Goal: Task Accomplishment & Management: Use online tool/utility

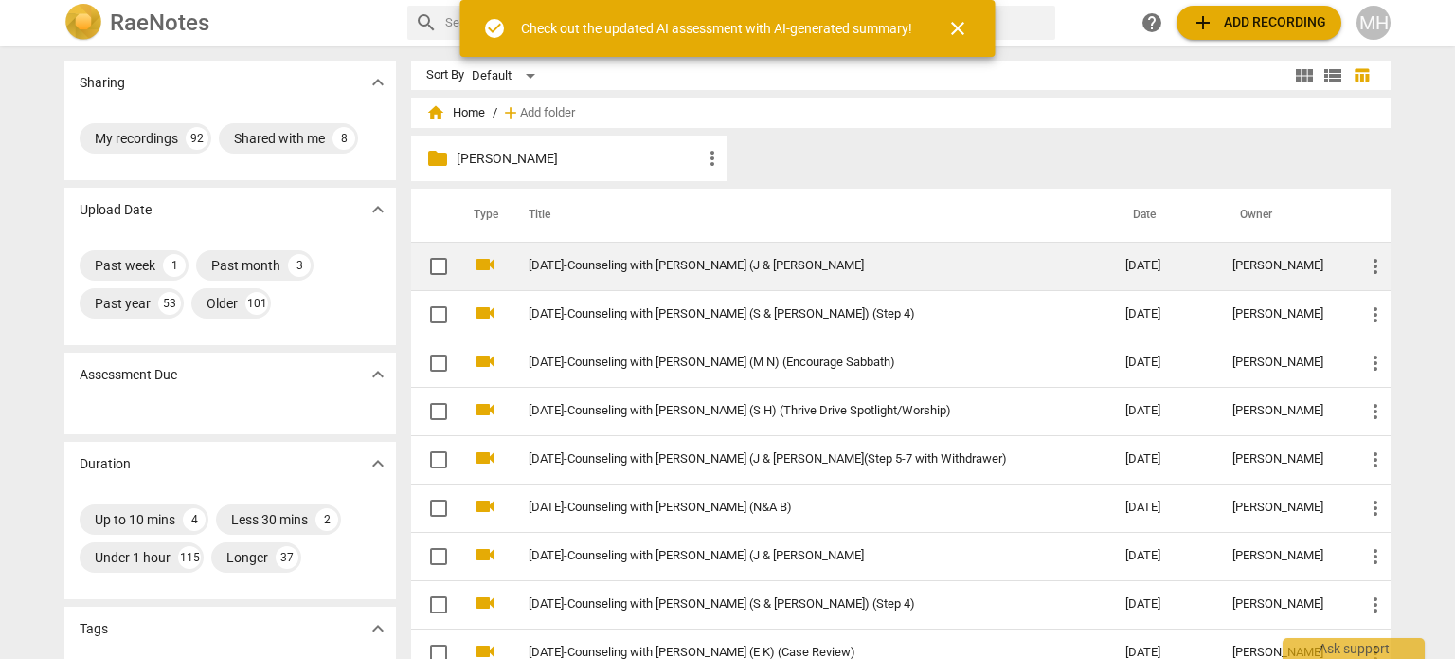
click at [754, 269] on link "[DATE]-Counseling with [PERSON_NAME] (J & [PERSON_NAME]" at bounding box center [793, 266] width 529 height 14
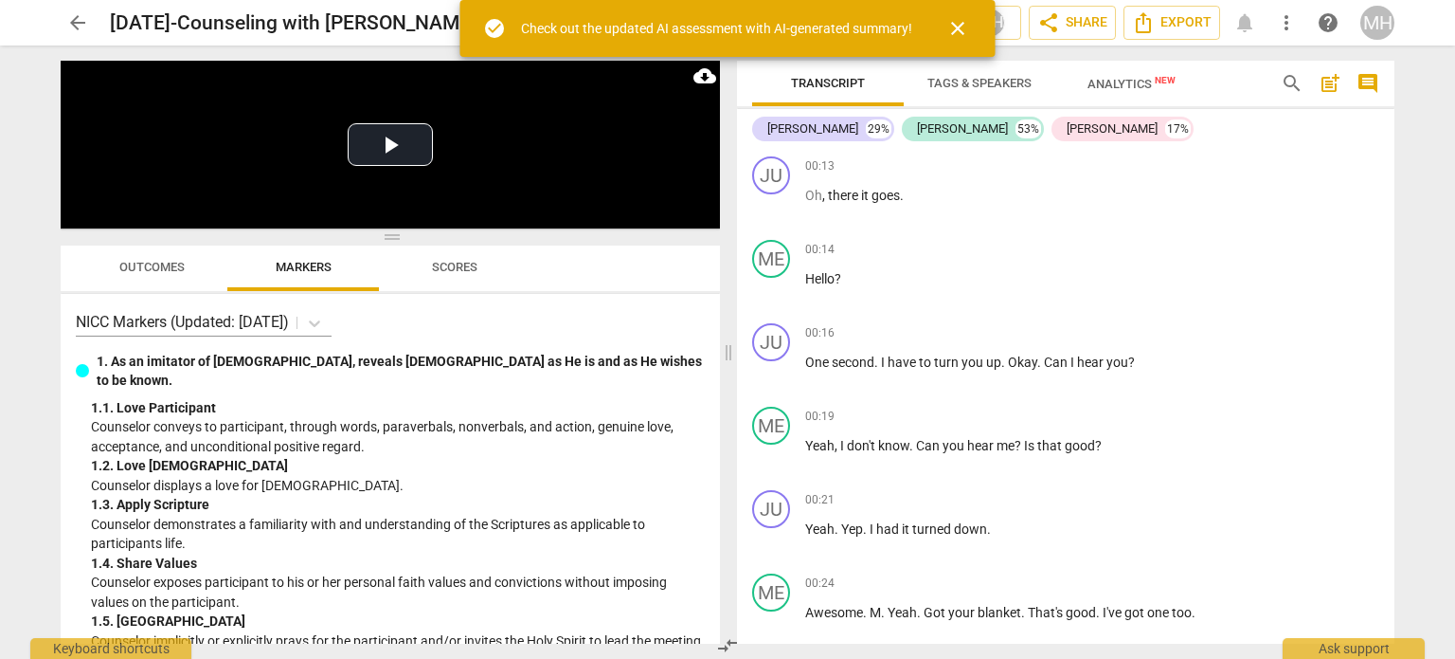
click at [174, 262] on span "Outcomes" at bounding box center [151, 267] width 65 height 14
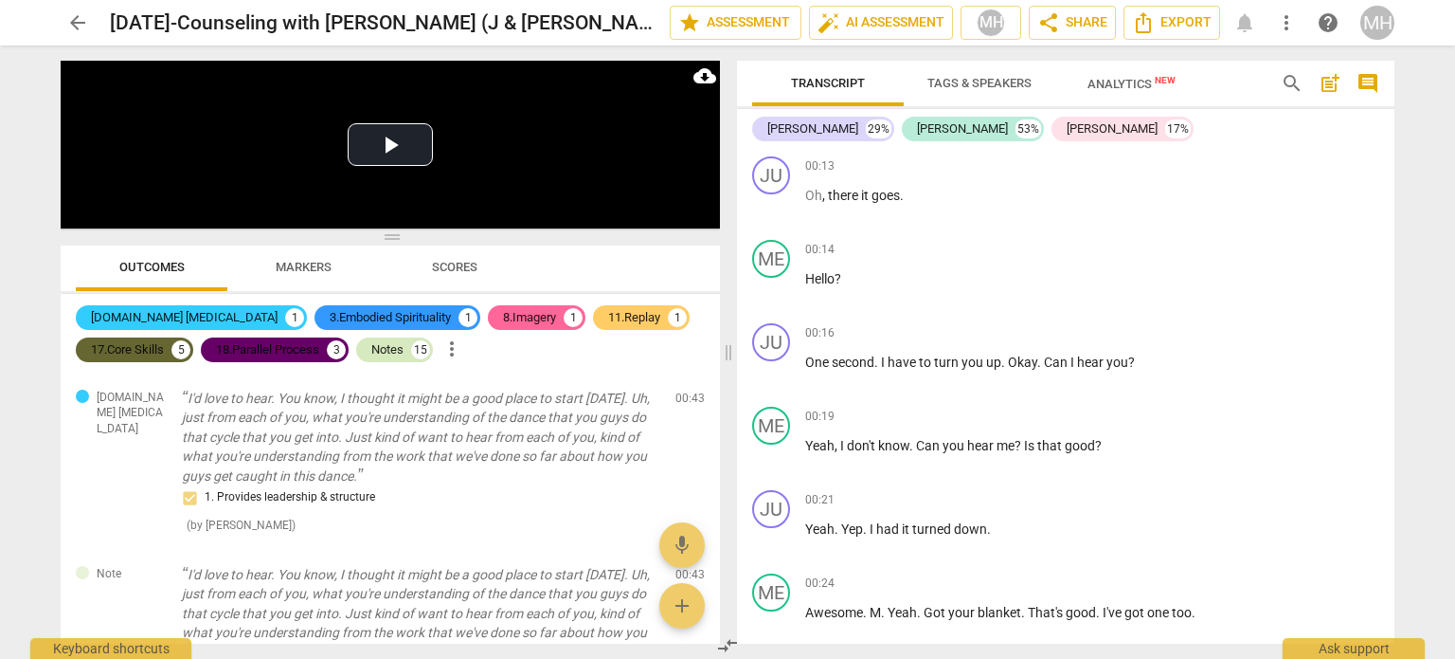
click at [402, 355] on div "Notes" at bounding box center [387, 349] width 32 height 19
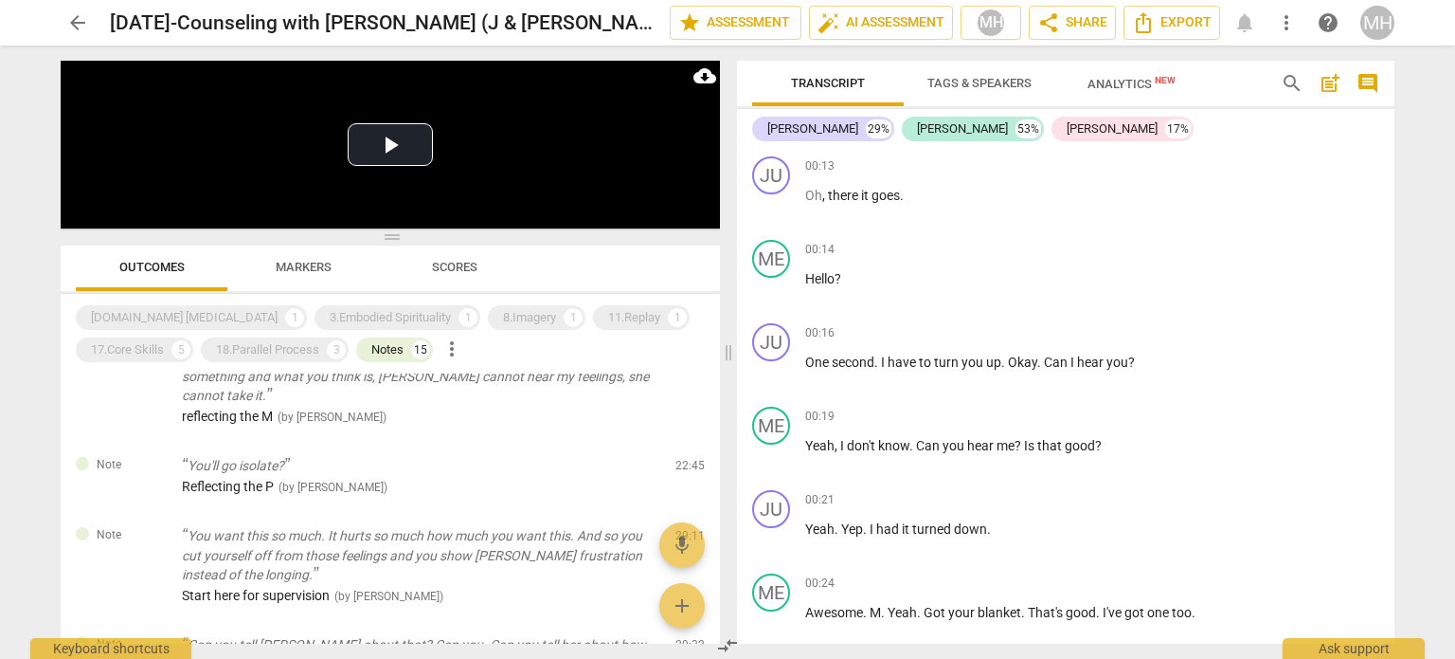
scroll to position [1331, 0]
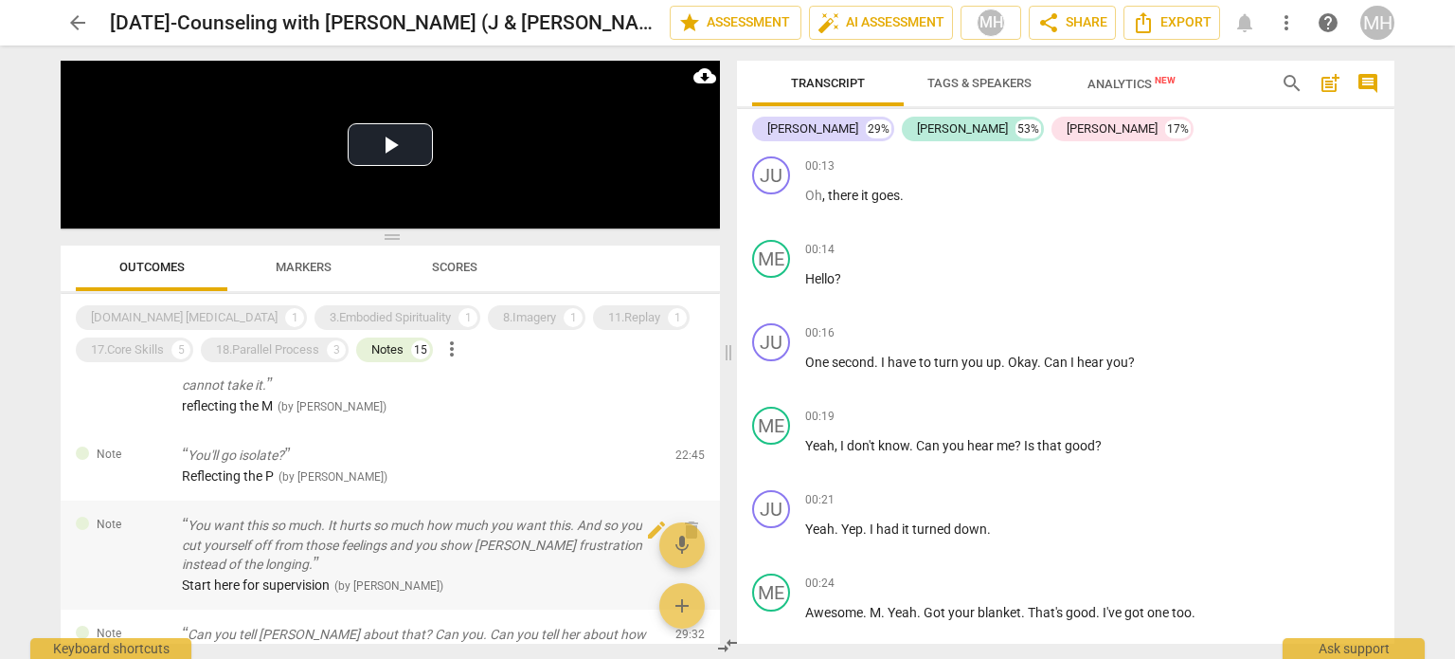
click at [166, 533] on div at bounding box center [129, 541] width 75 height 16
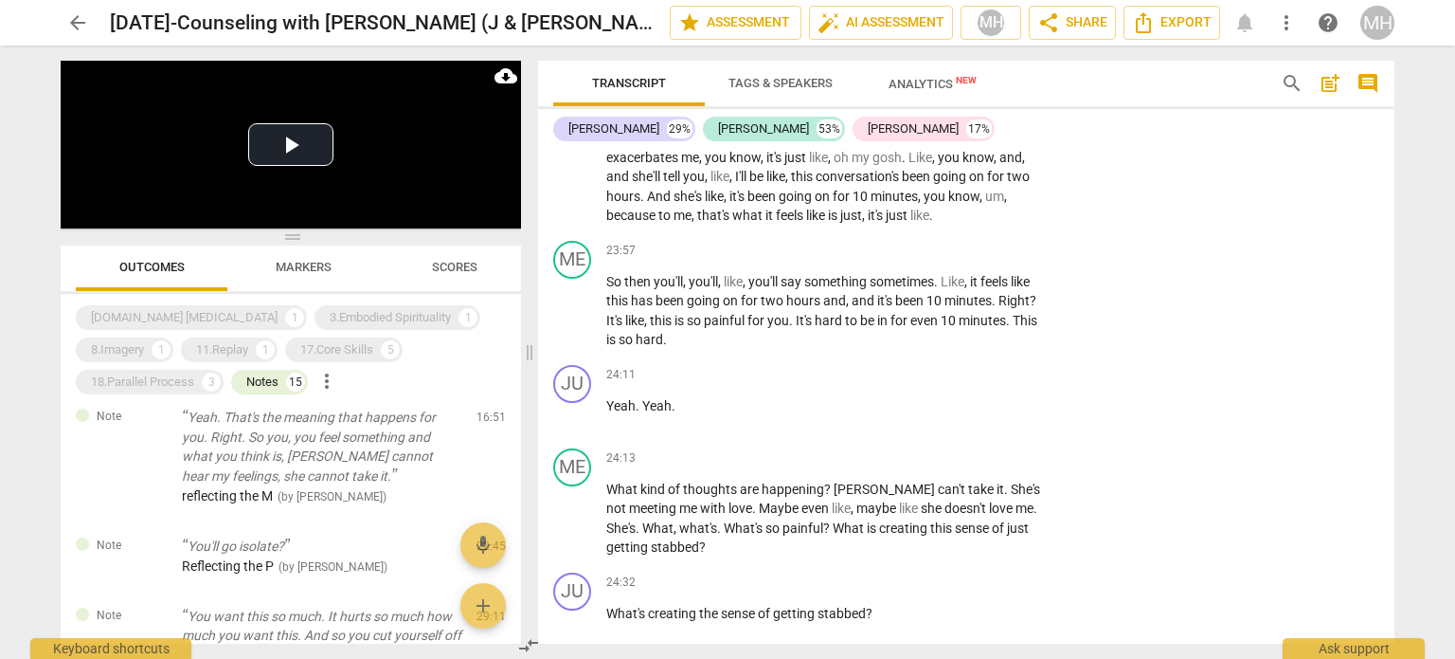
scroll to position [13358, 0]
click at [993, 451] on p "Add competency" at bounding box center [992, 459] width 90 height 17
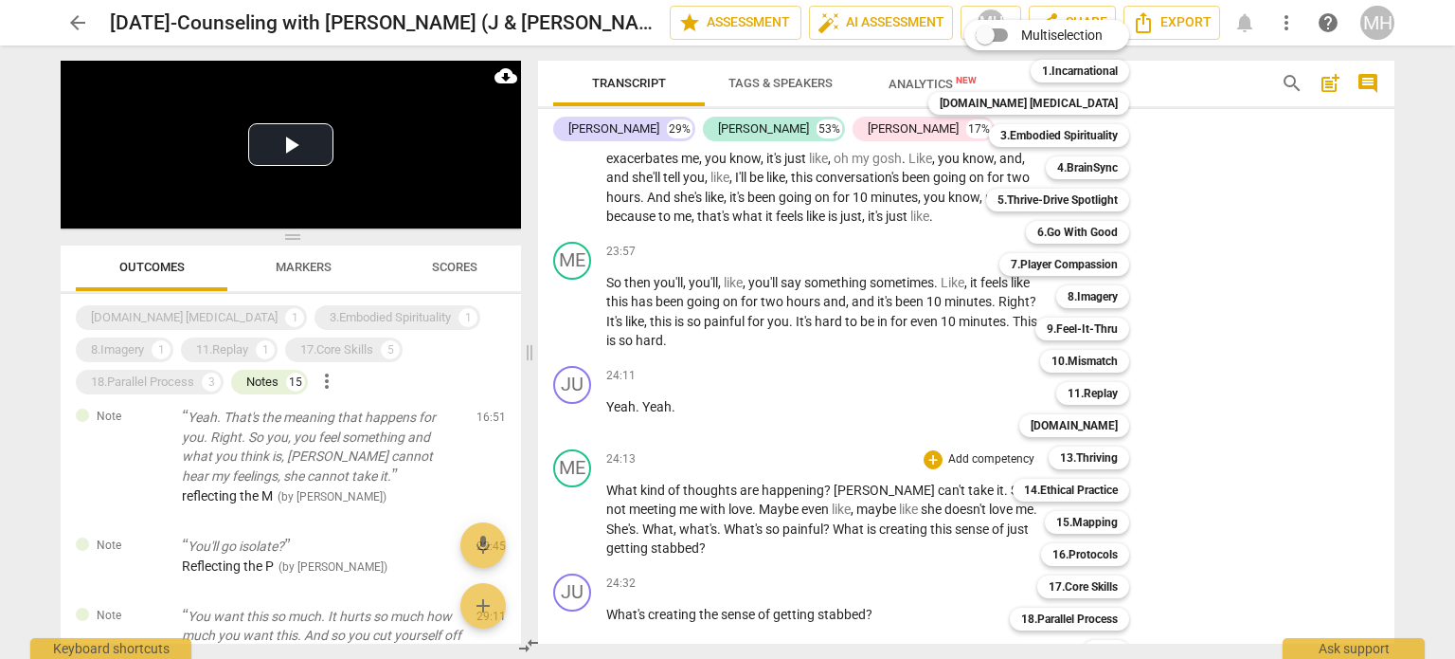
scroll to position [56, 0]
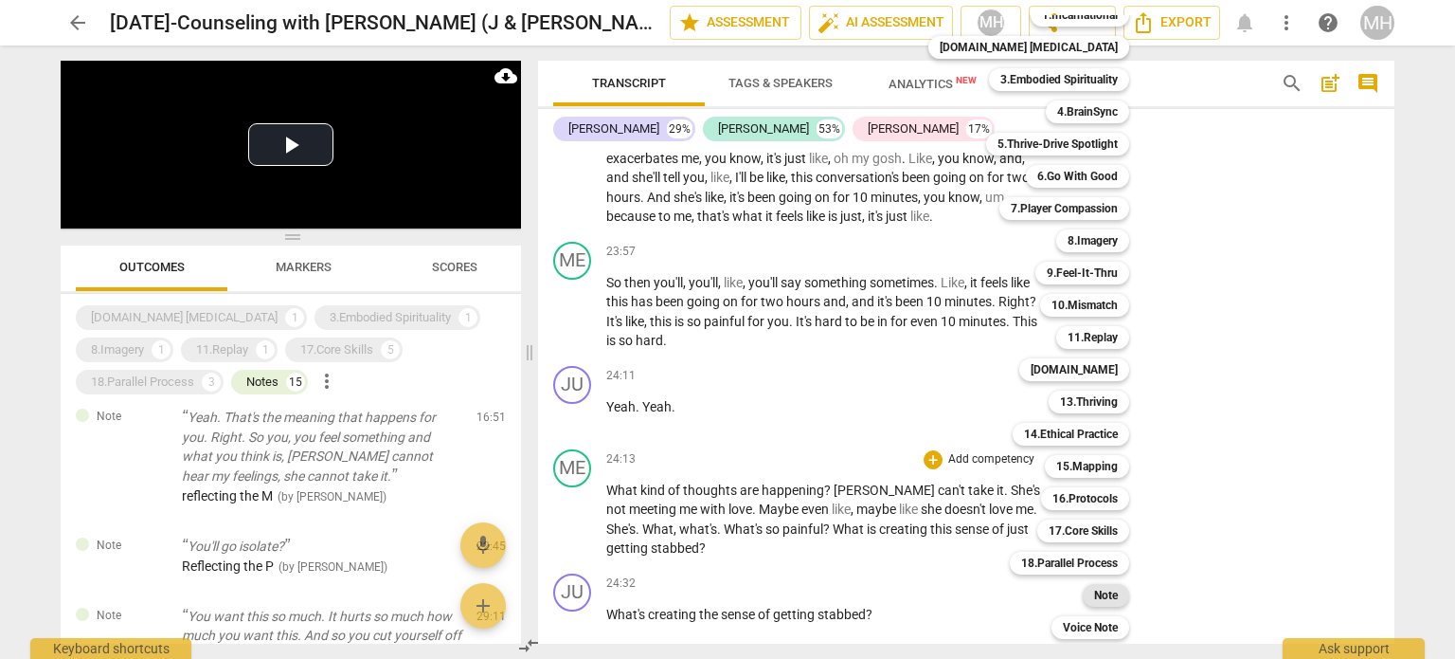
click at [1094, 601] on b "Note" at bounding box center [1106, 595] width 24 height 23
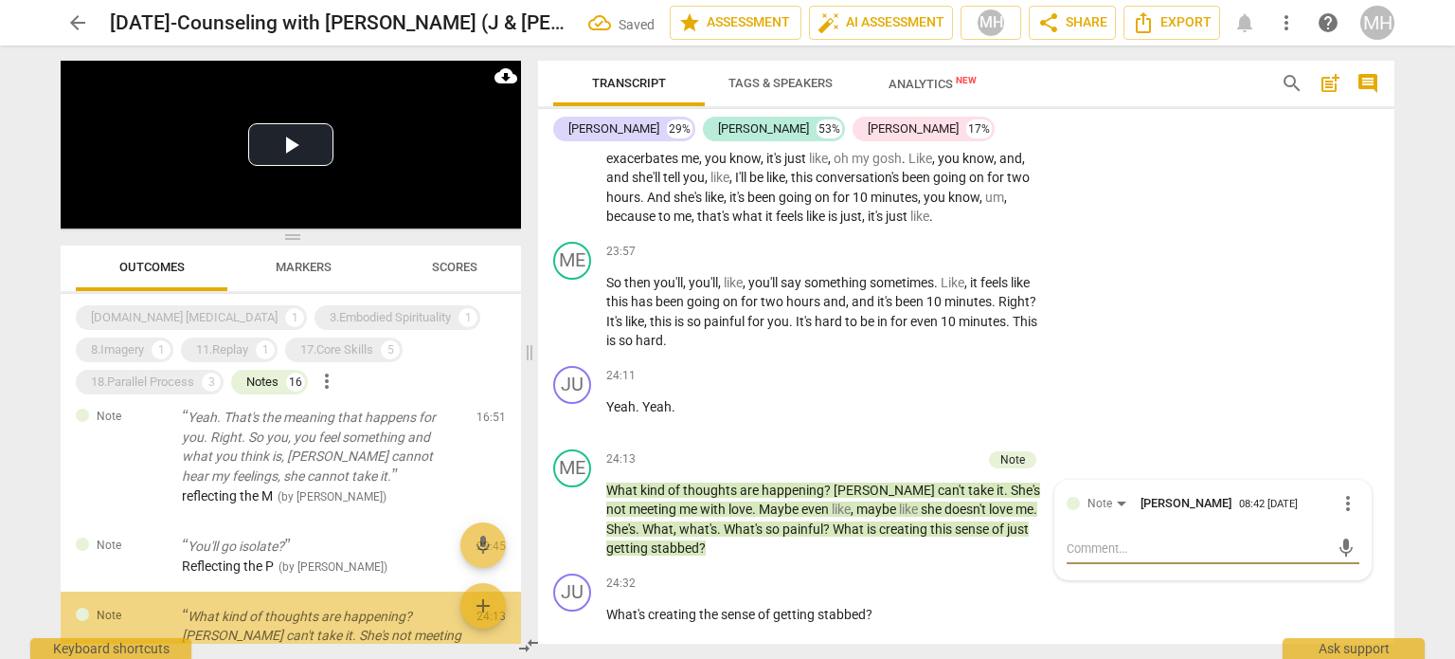
scroll to position [2104, 0]
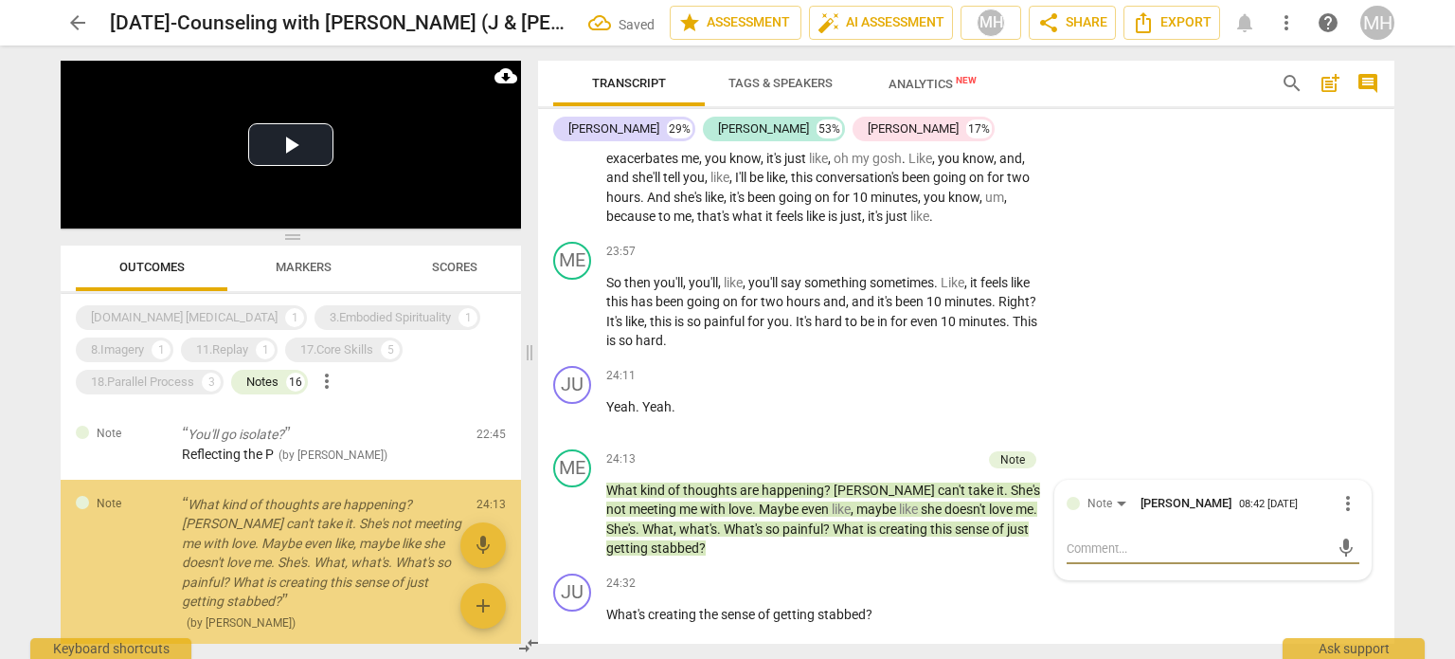
type textarea "m"
type textarea "mo"
type textarea "mov"
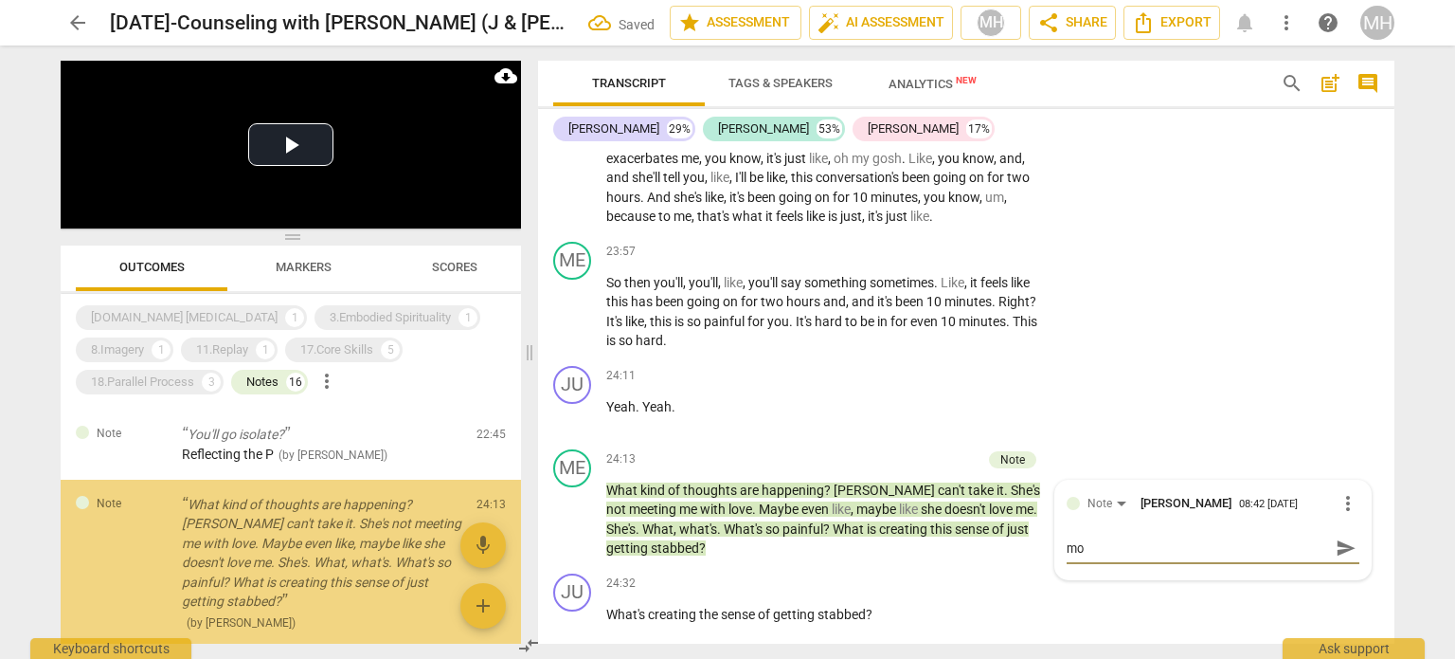
type textarea "mov"
type textarea "move"
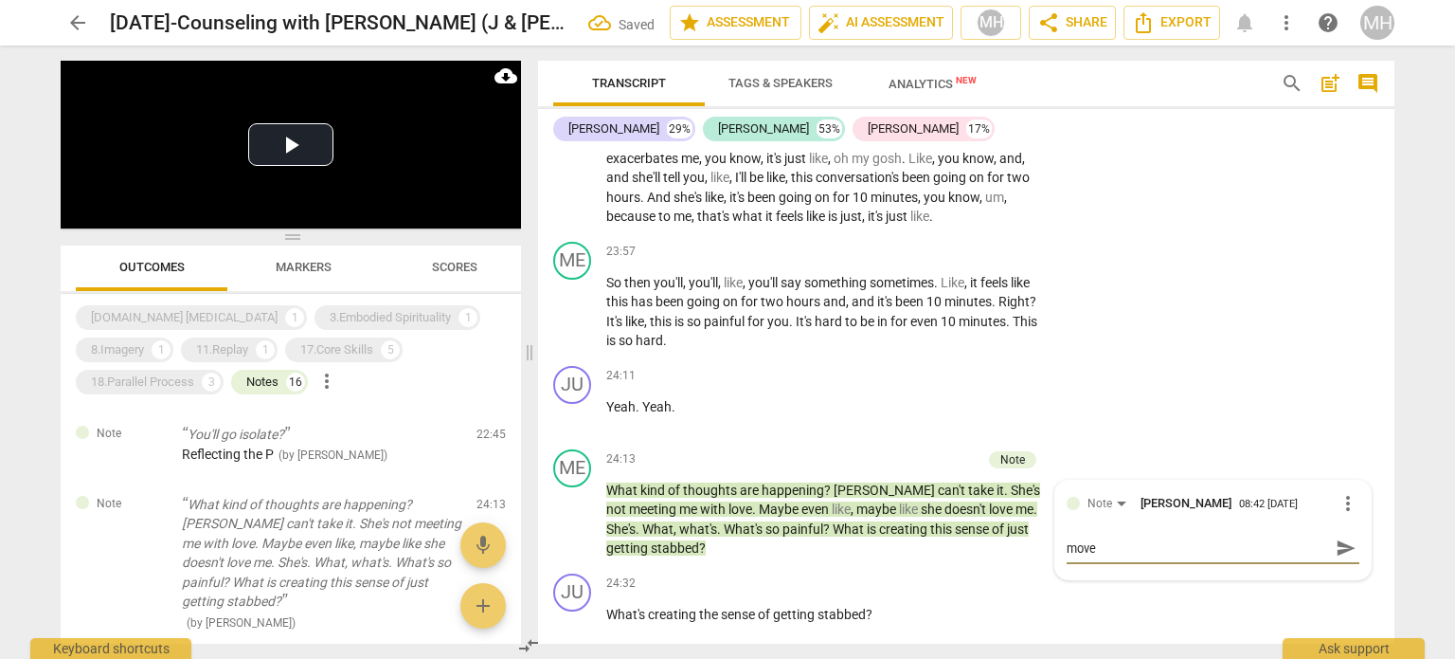
type textarea "move 2"
type textarea "move 2 d"
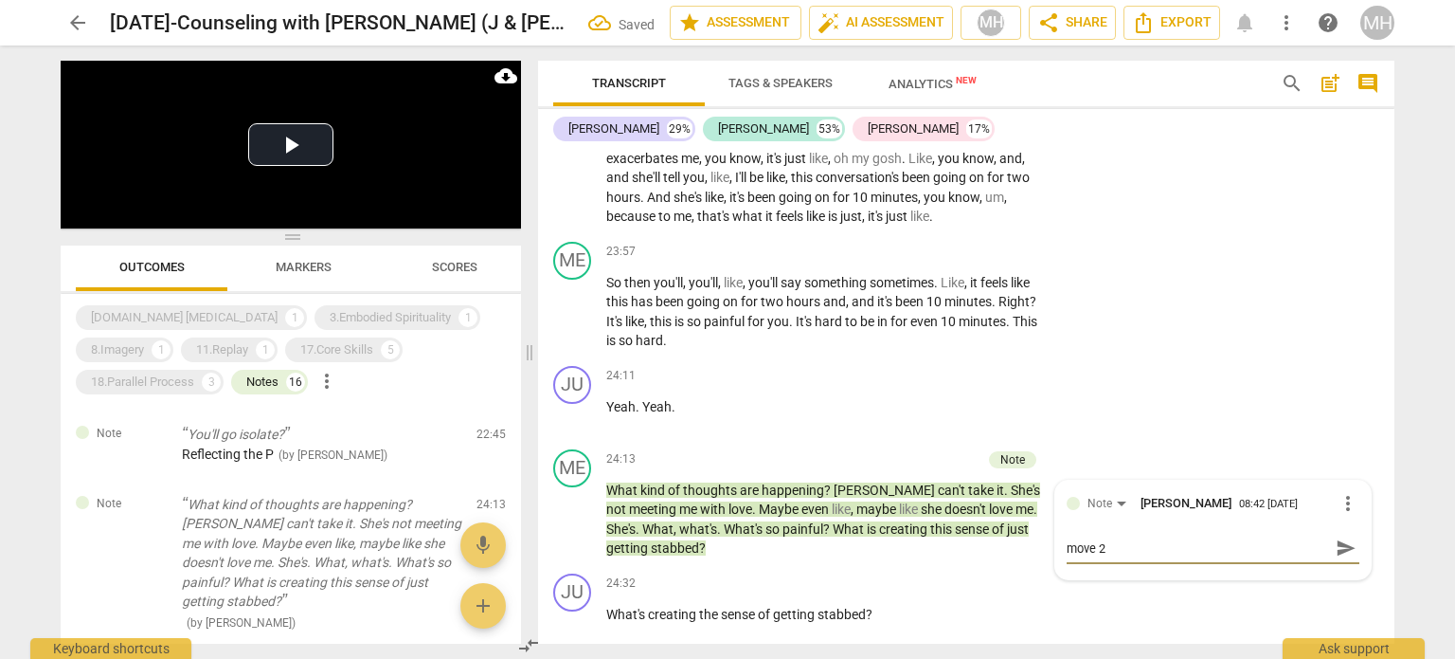
type textarea "move 2 d"
type textarea "move 2 de"
type textarea "move 2 dee"
type textarea "move 2 deep"
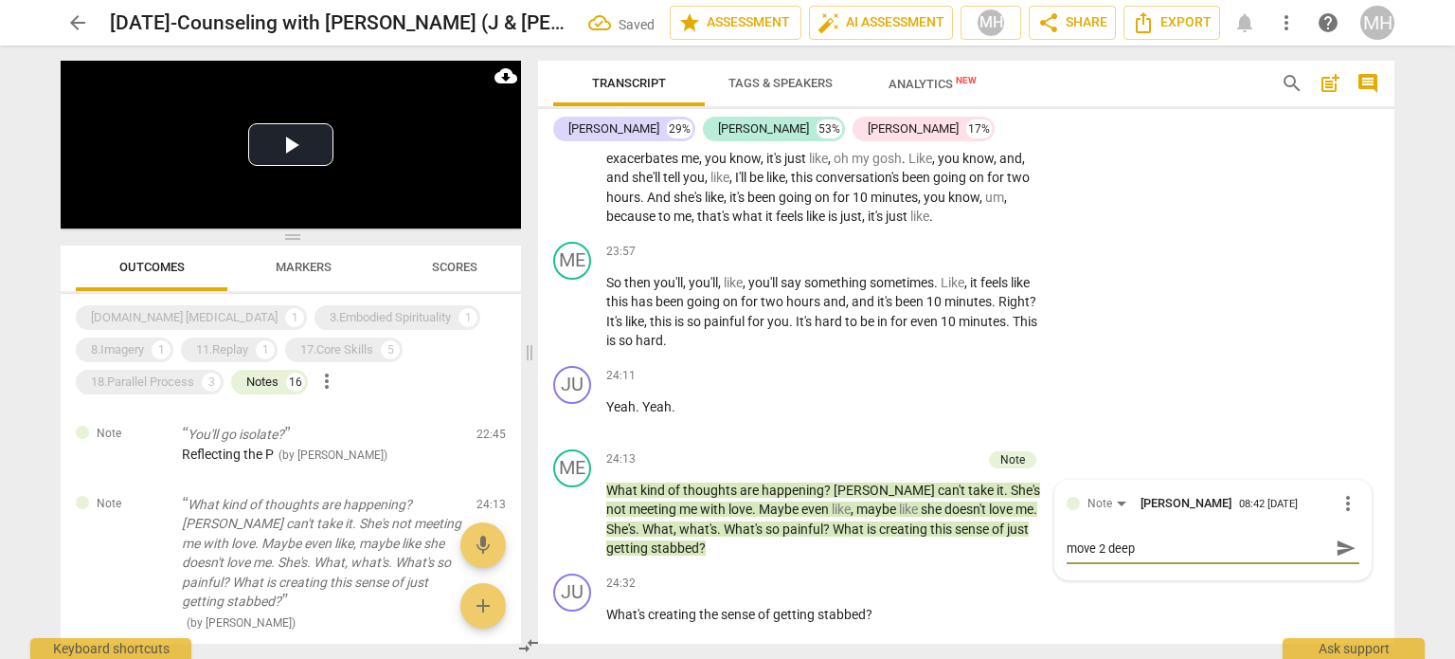
type textarea "move 2 deep"
type textarea "move 2 deepe"
type textarea "move 2 deepen"
type textarea "move 2 deepeni"
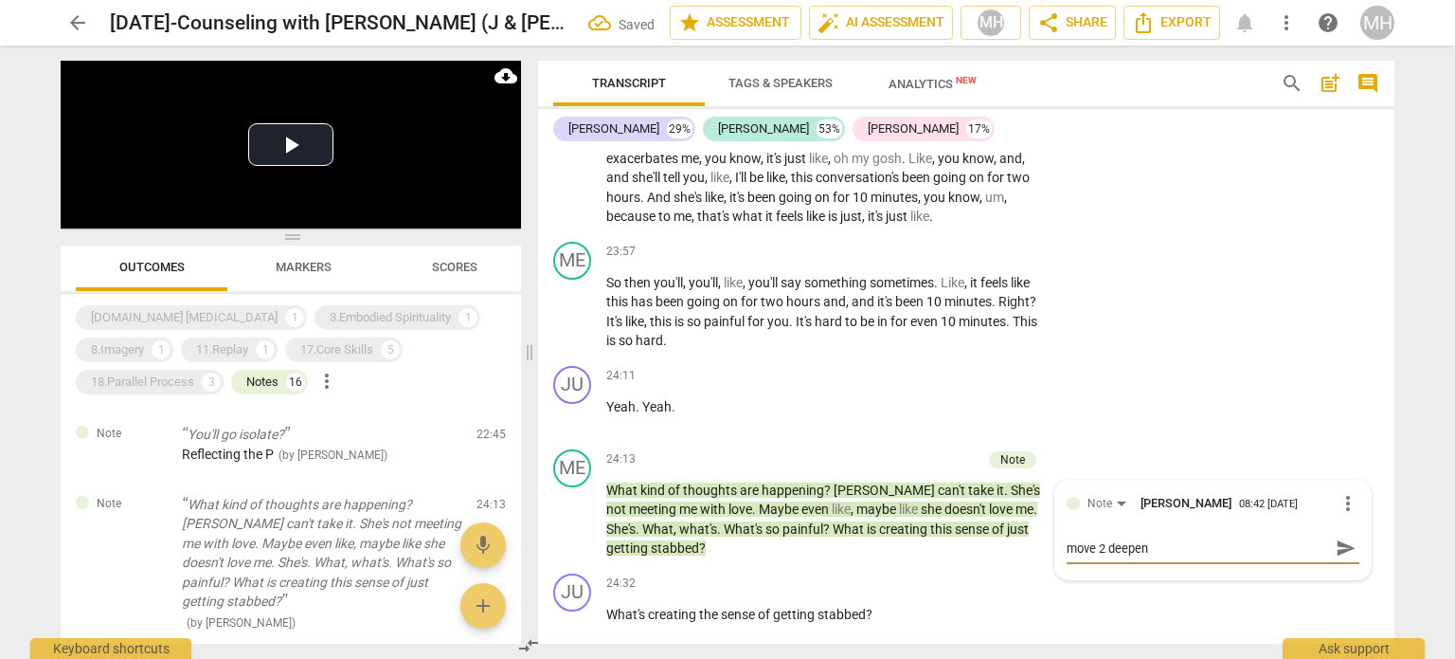
type textarea "move 2 deepeni"
type textarea "move 2 deepenin"
type textarea "move 2 deepening"
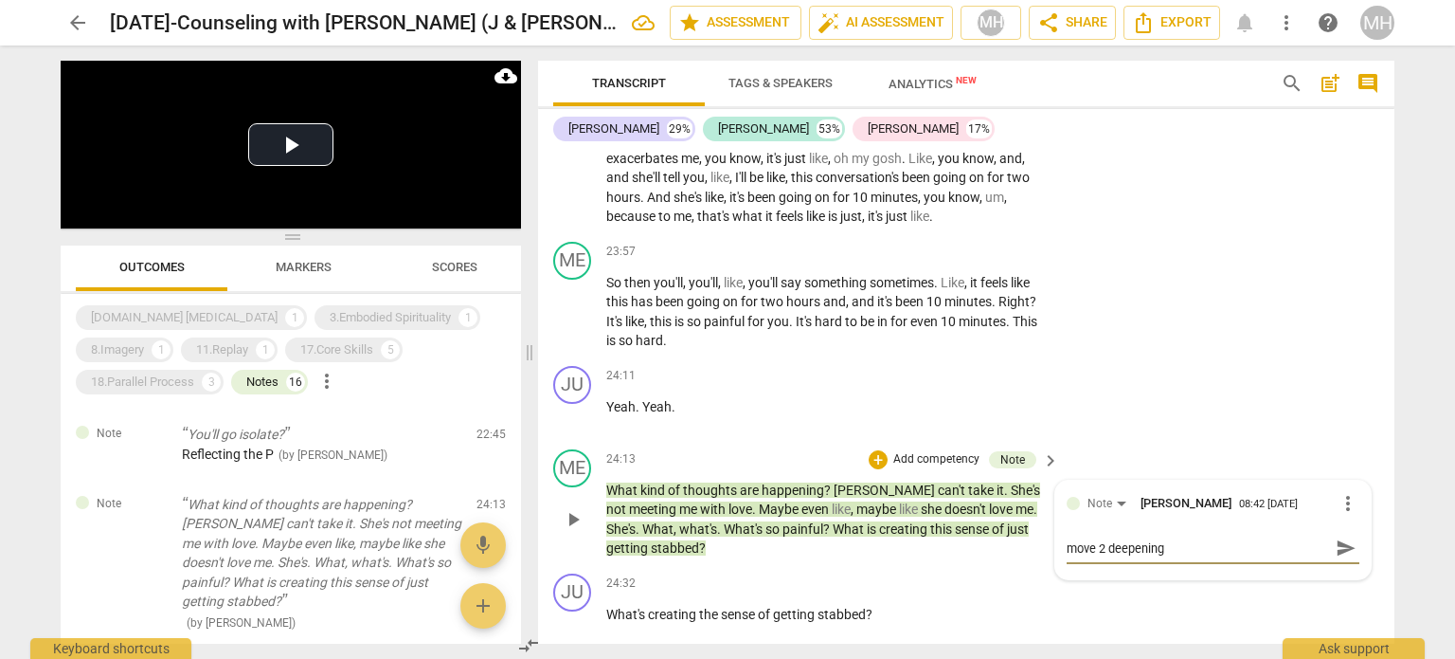
click at [1338, 537] on span "send" at bounding box center [1346, 547] width 21 height 21
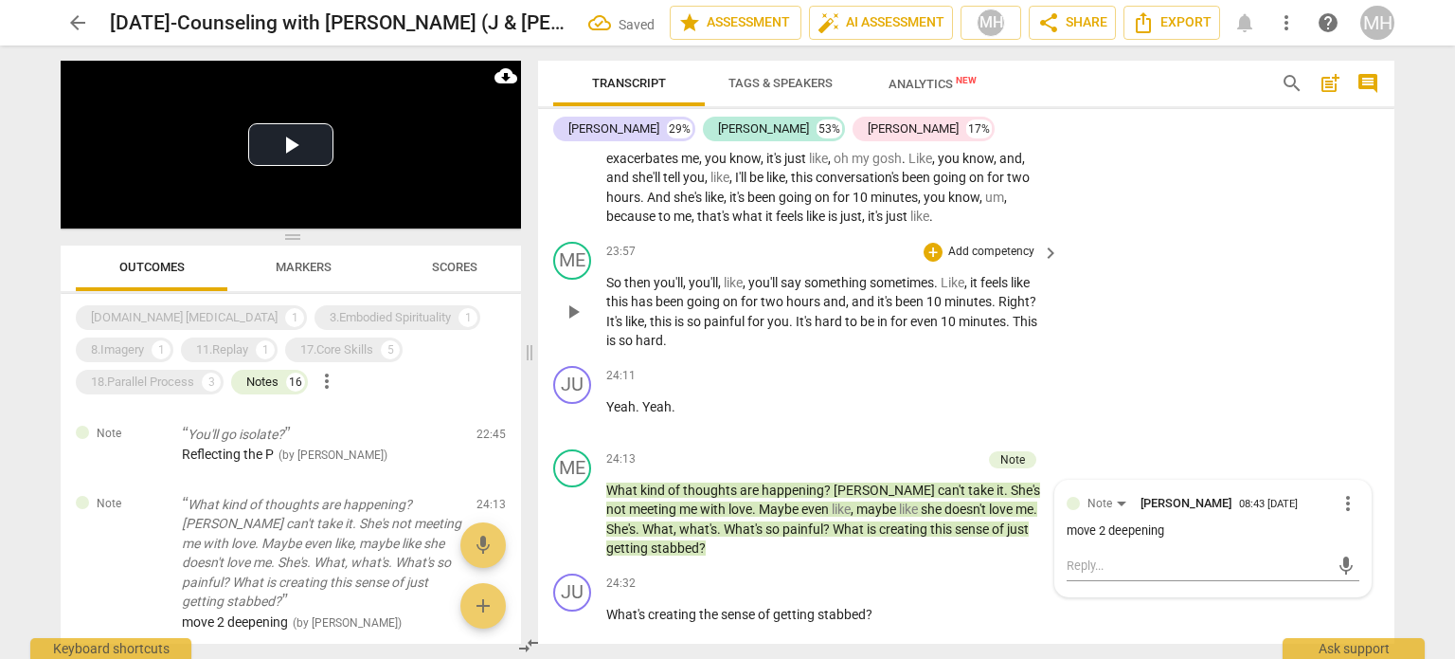
click at [756, 311] on p "So then you'll , you'll , like , you'll say something sometimes . Like , it fee…" at bounding box center [827, 312] width 443 height 78
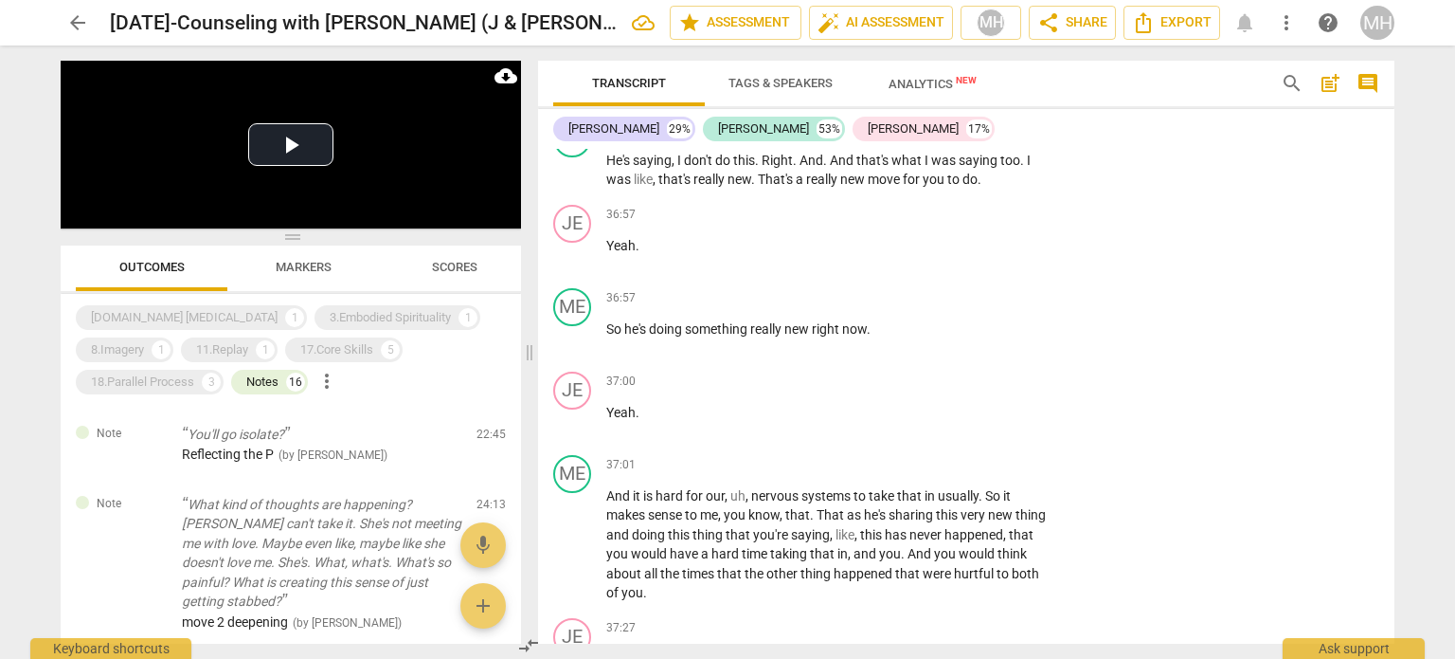
scroll to position [20539, 0]
click at [959, 544] on span "you" at bounding box center [946, 551] width 25 height 15
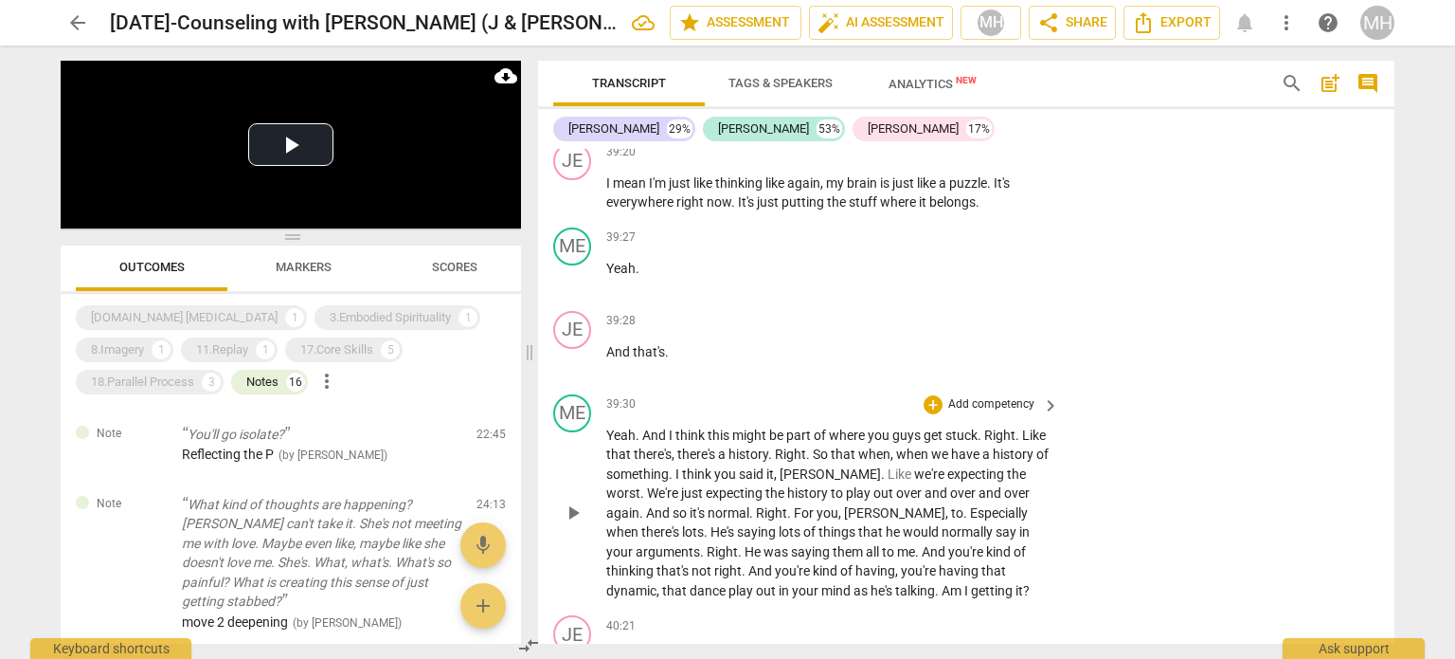
scroll to position [22200, 0]
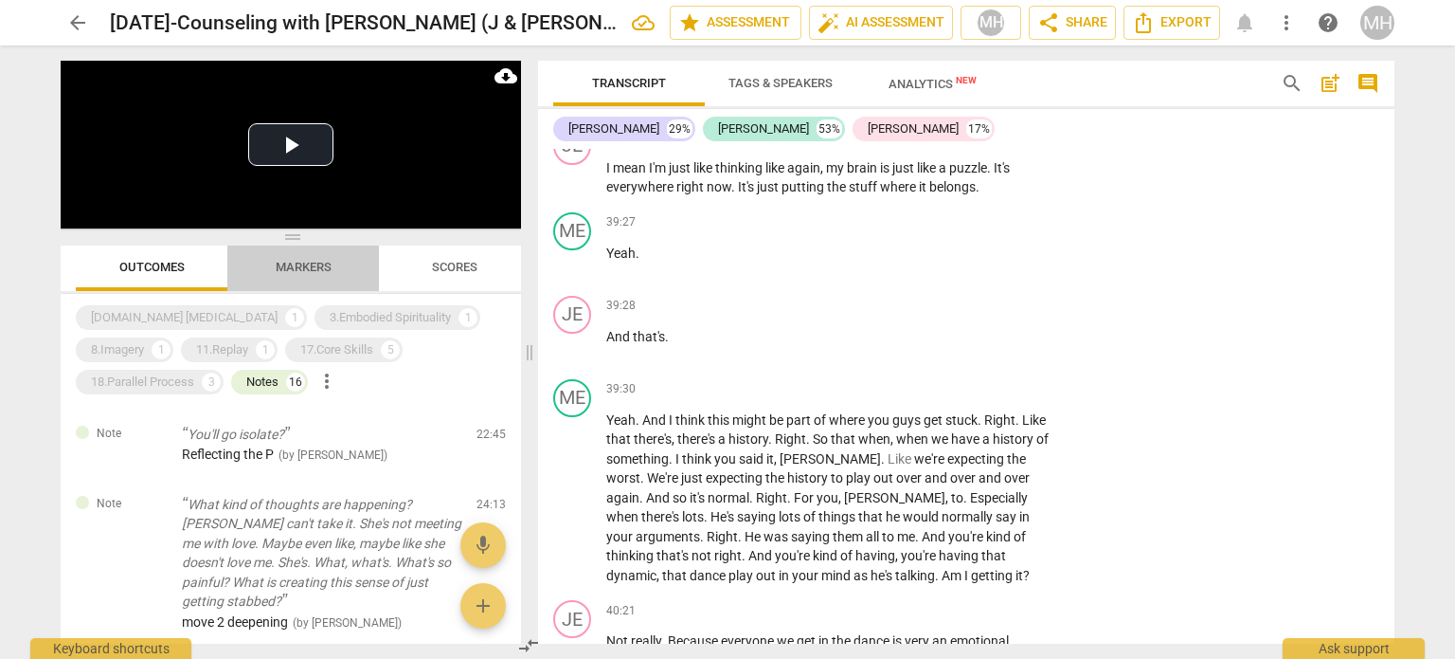
click at [318, 280] on span "Markers" at bounding box center [303, 268] width 101 height 26
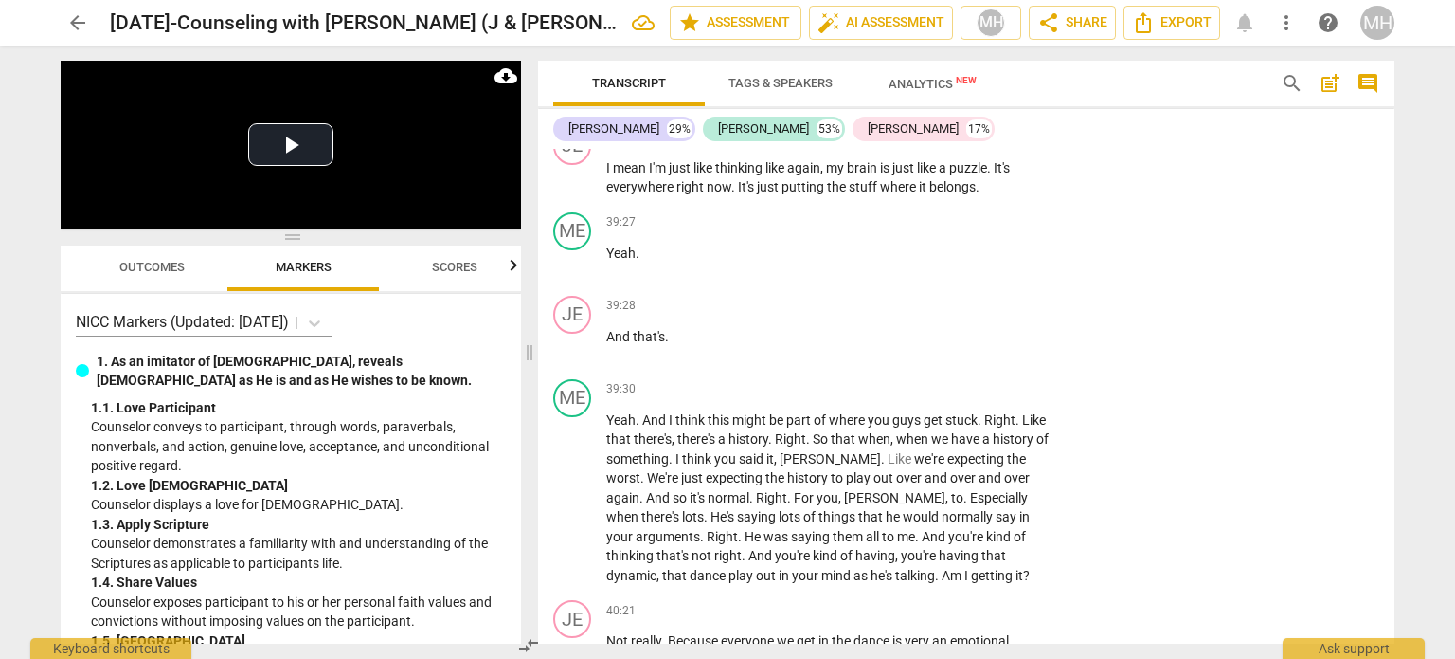
click at [201, 271] on span "Outcomes" at bounding box center [152, 268] width 111 height 26
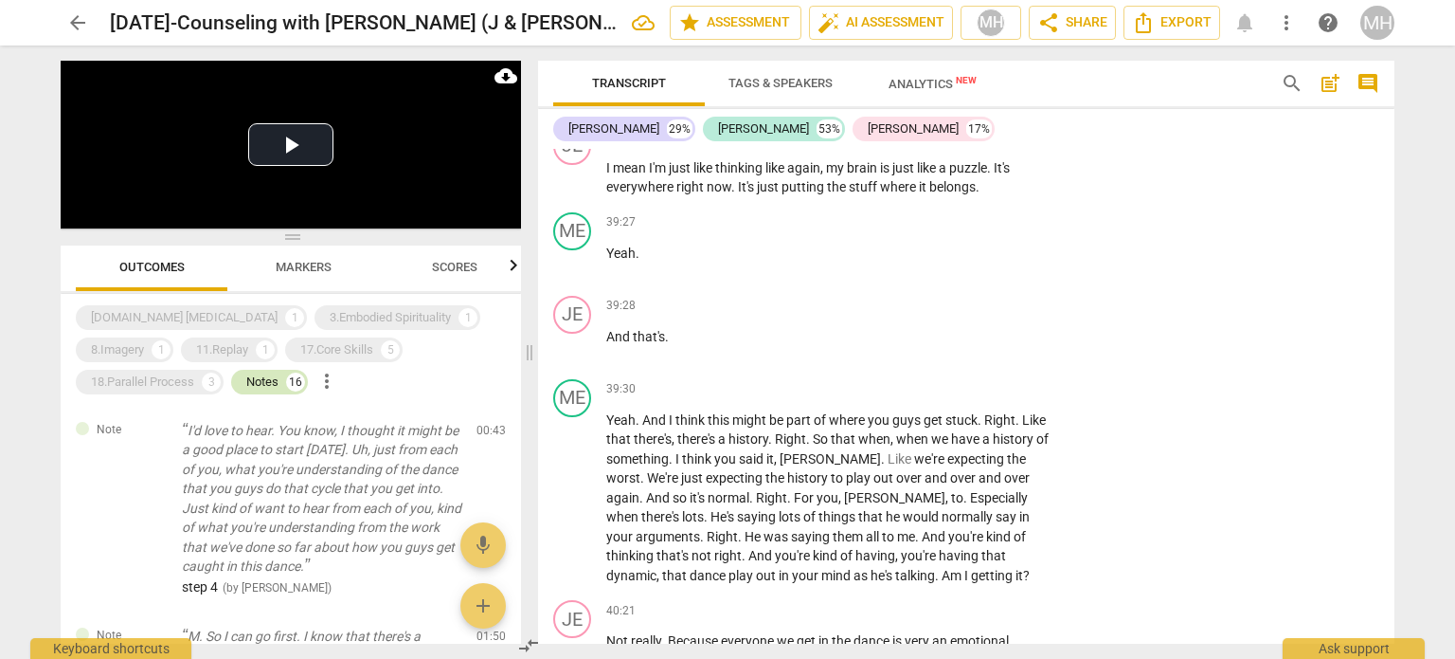
click at [267, 378] on div "Notes" at bounding box center [262, 381] width 32 height 19
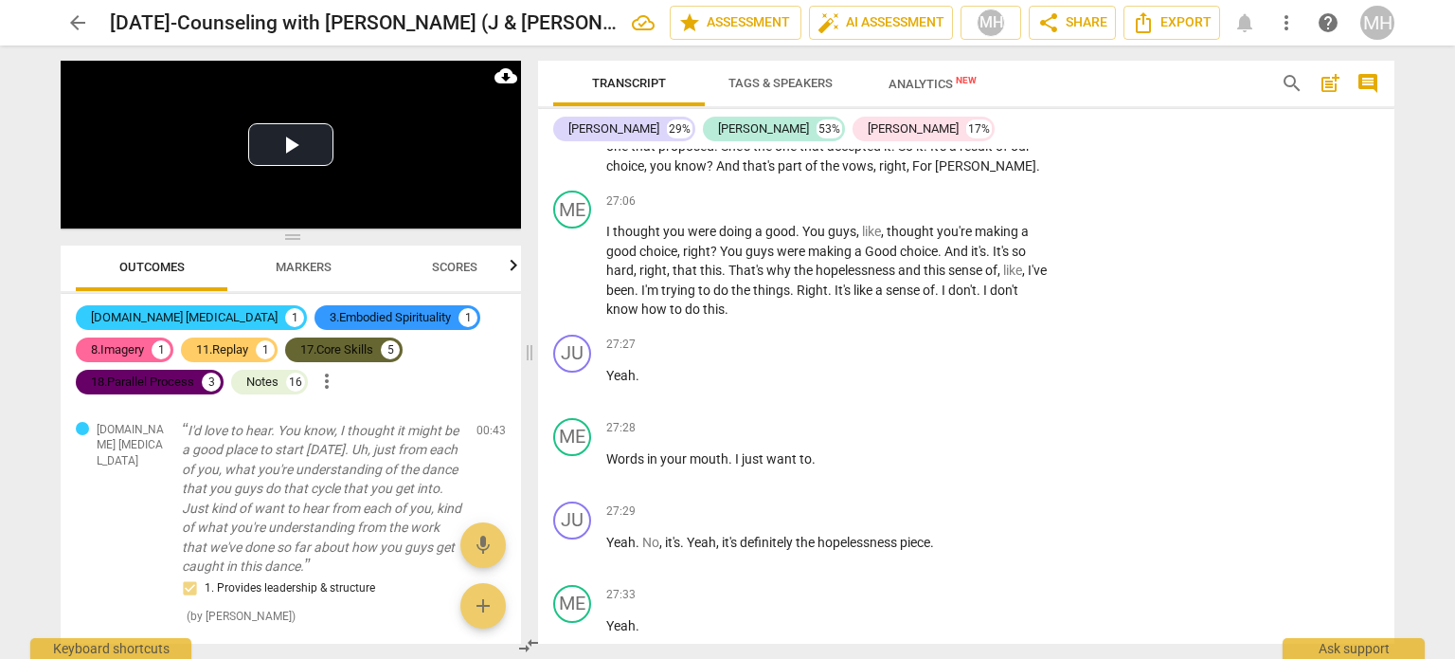
scroll to position [14870, 0]
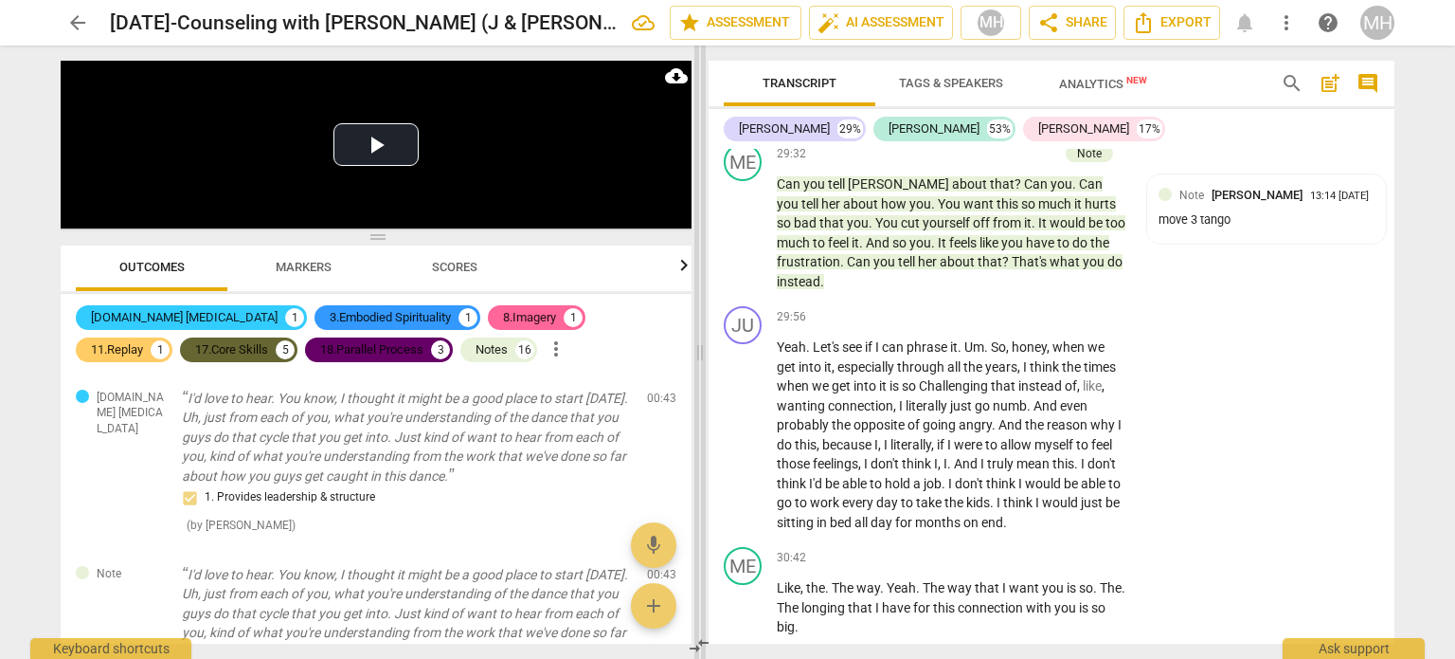
drag, startPoint x: 529, startPoint y: 352, endPoint x: 809, endPoint y: 369, distance: 281.0
click at [706, 369] on span at bounding box center [700, 351] width 11 height 613
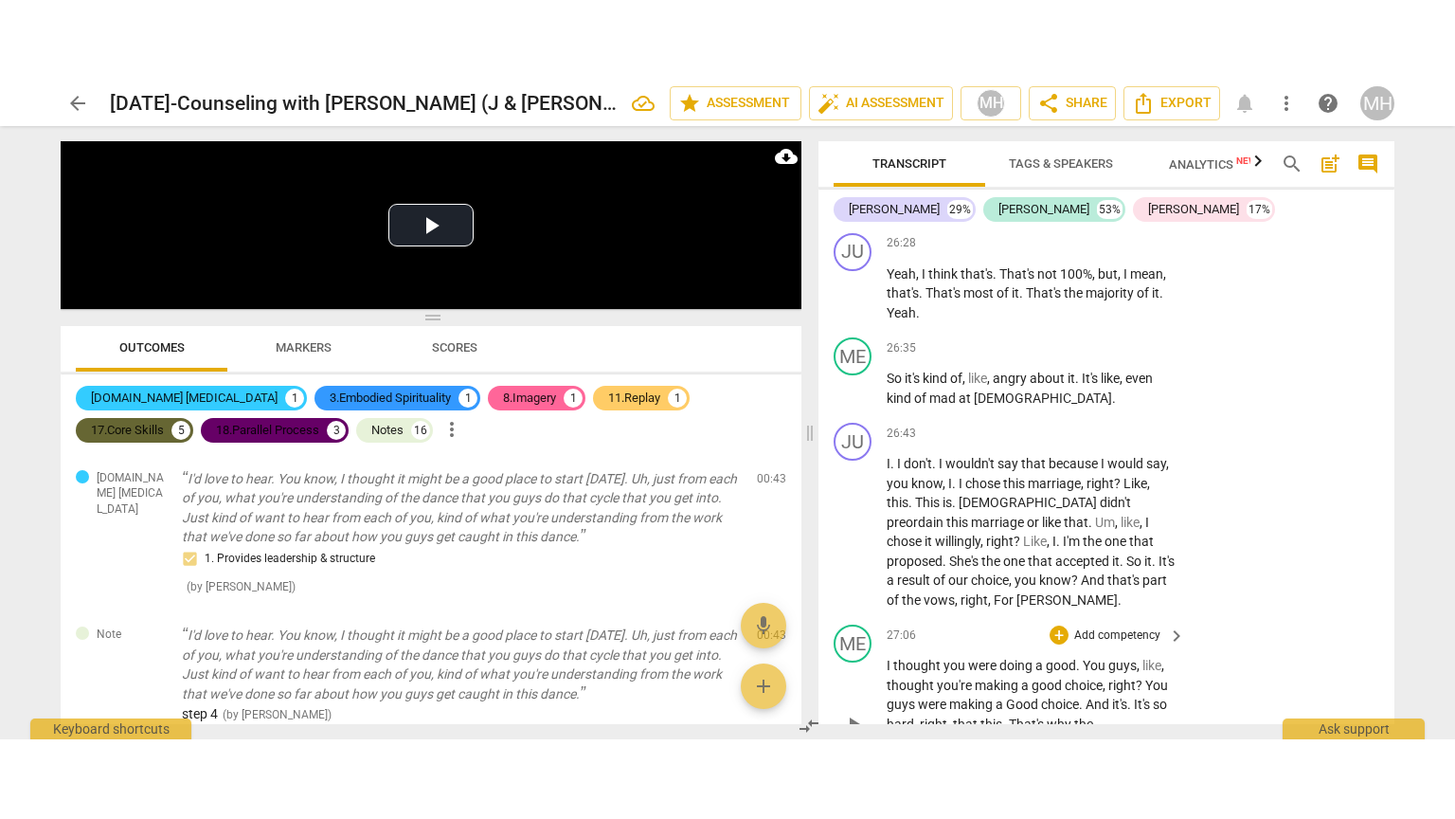
scroll to position [17737, 0]
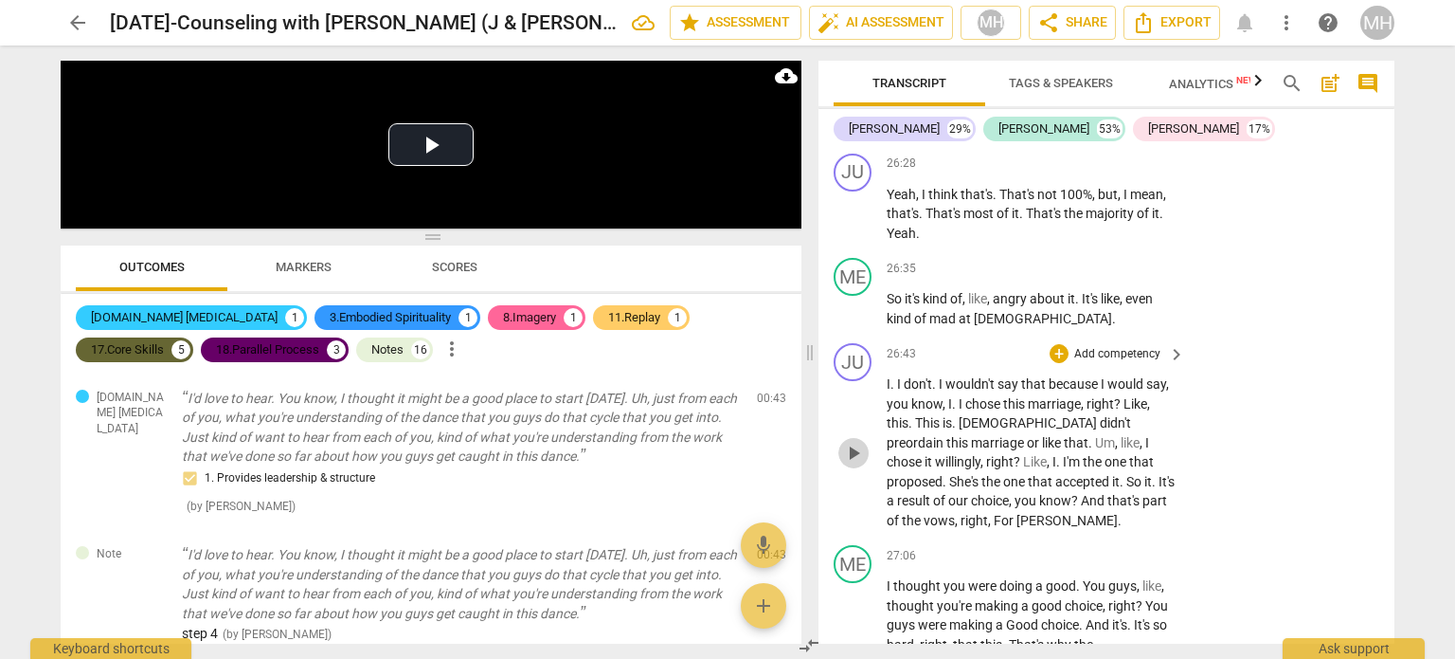
click at [852, 442] on span "play_arrow" at bounding box center [853, 453] width 23 height 23
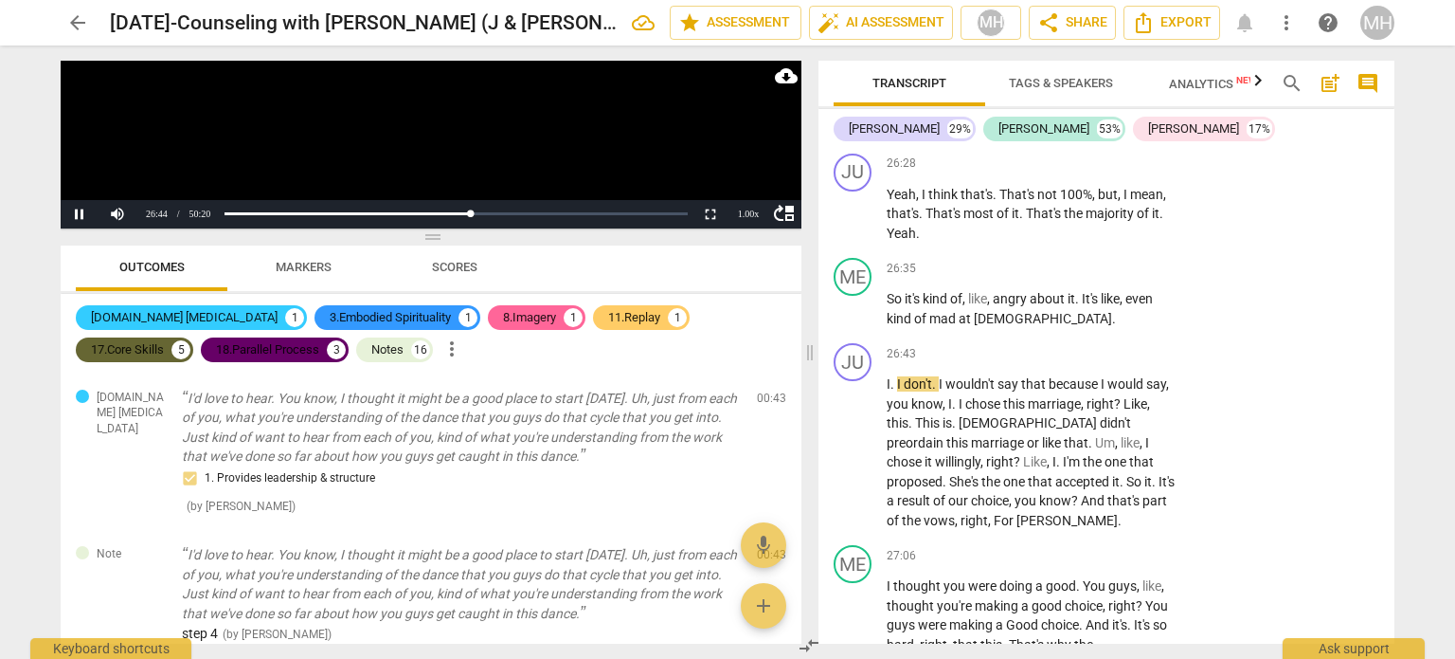
click at [431, 145] on video at bounding box center [431, 145] width 741 height 168
click at [715, 216] on button "Non-Fullscreen" at bounding box center [711, 214] width 38 height 28
click at [713, 216] on button "Non-Fullscreen" at bounding box center [711, 214] width 38 height 28
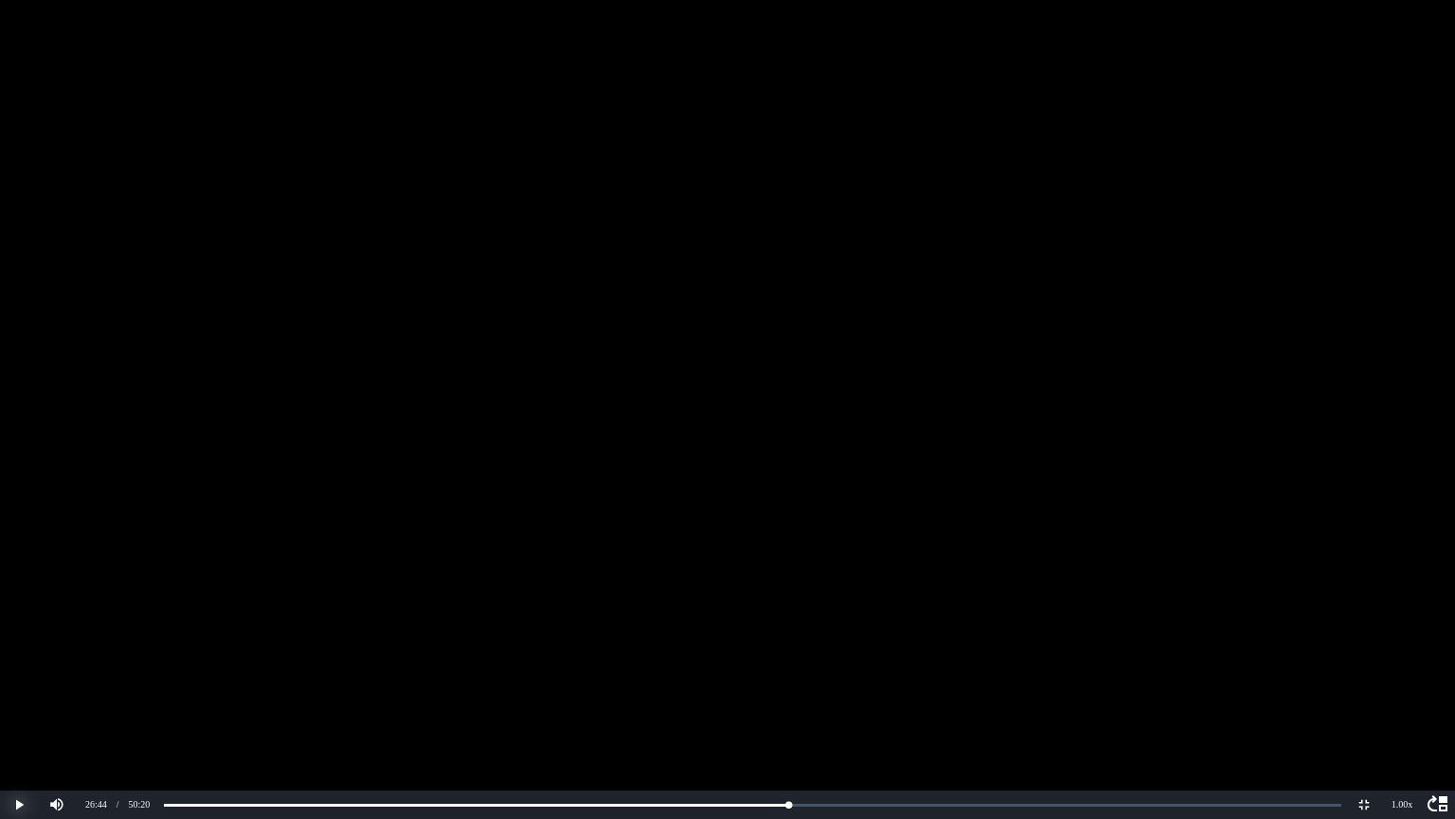
click at [15, 658] on button "Play" at bounding box center [19, 804] width 38 height 28
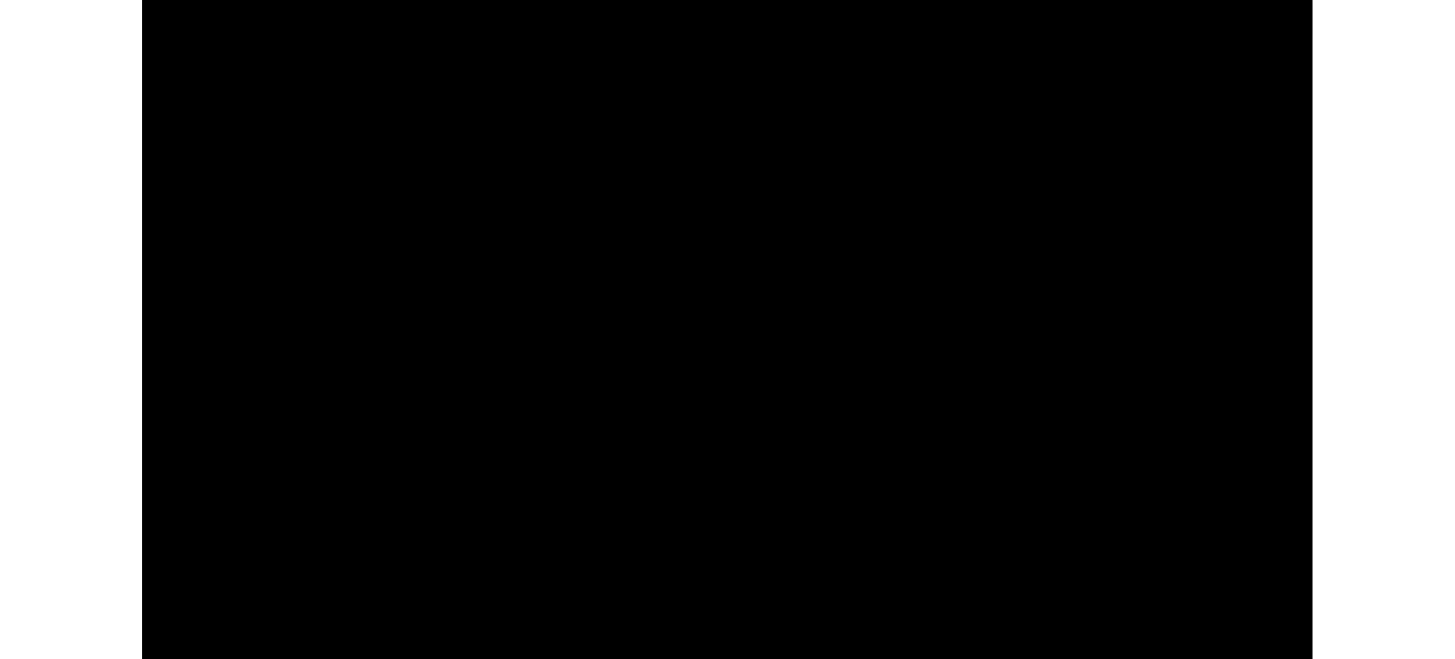
scroll to position [30081, 0]
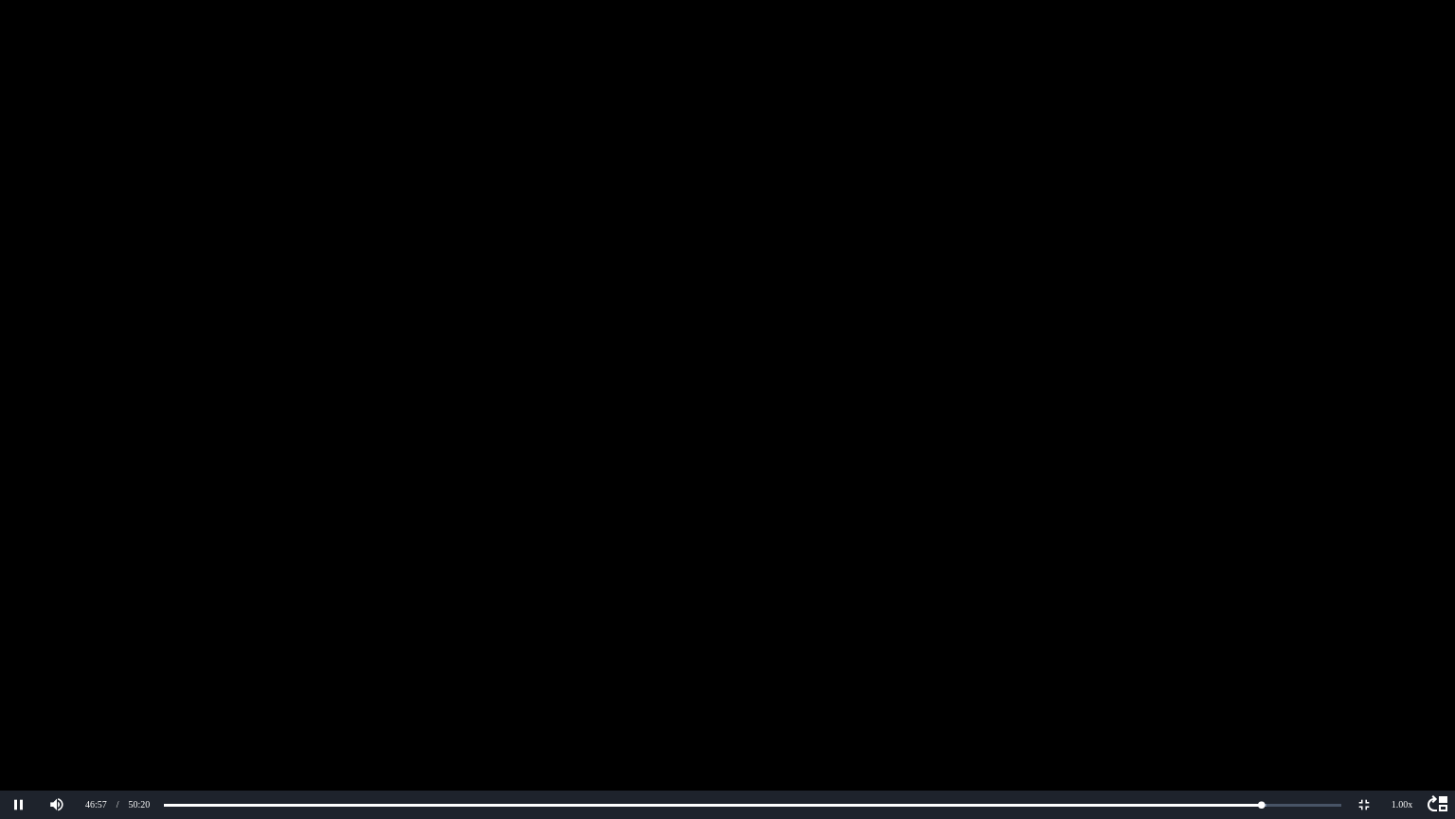
click at [353, 472] on video at bounding box center [727, 409] width 1455 height 819
